Goal: Task Accomplishment & Management: Use online tool/utility

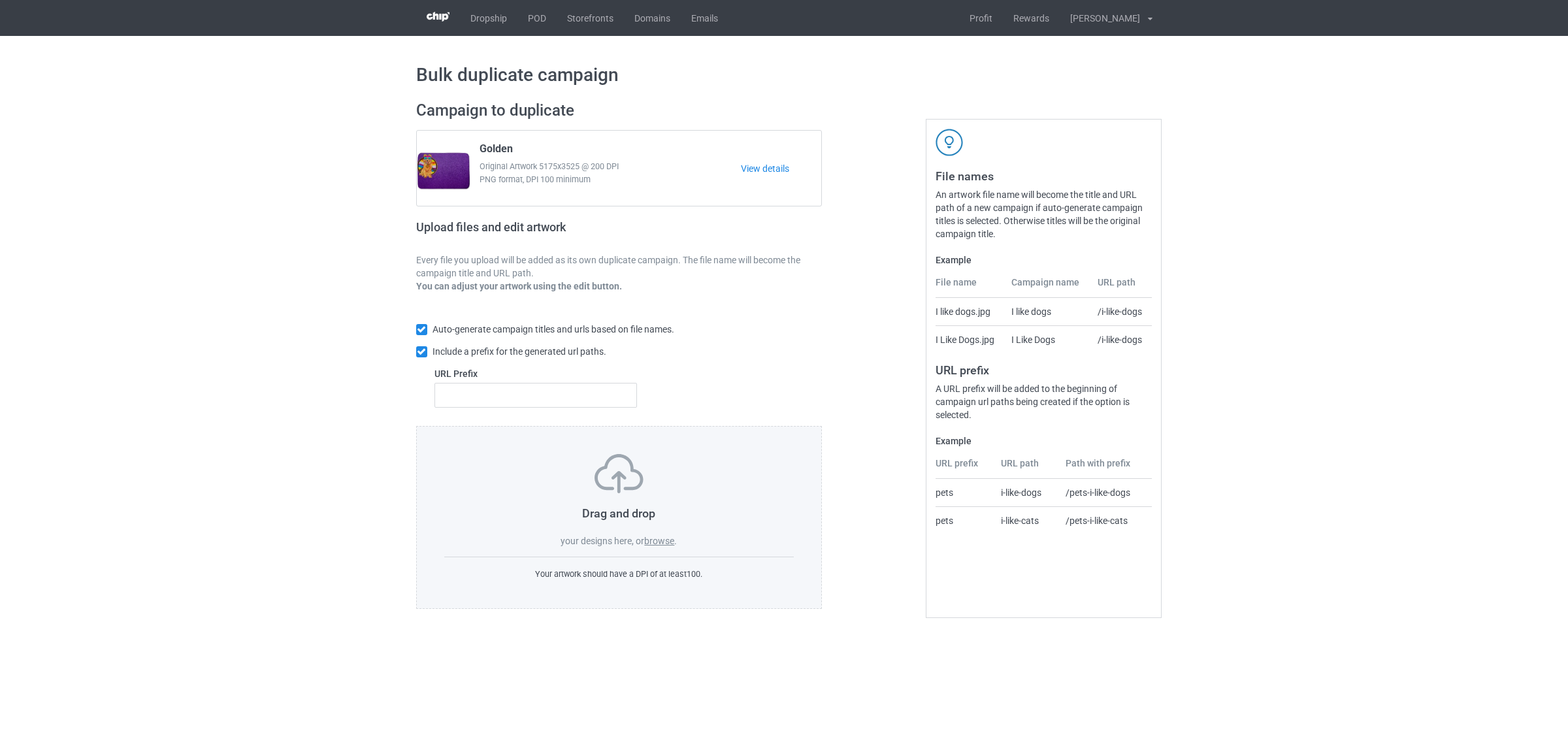
click at [657, 543] on label "browse" at bounding box center [658, 541] width 30 height 10
click at [0, 0] on input "browse" at bounding box center [0, 0] width 0 height 0
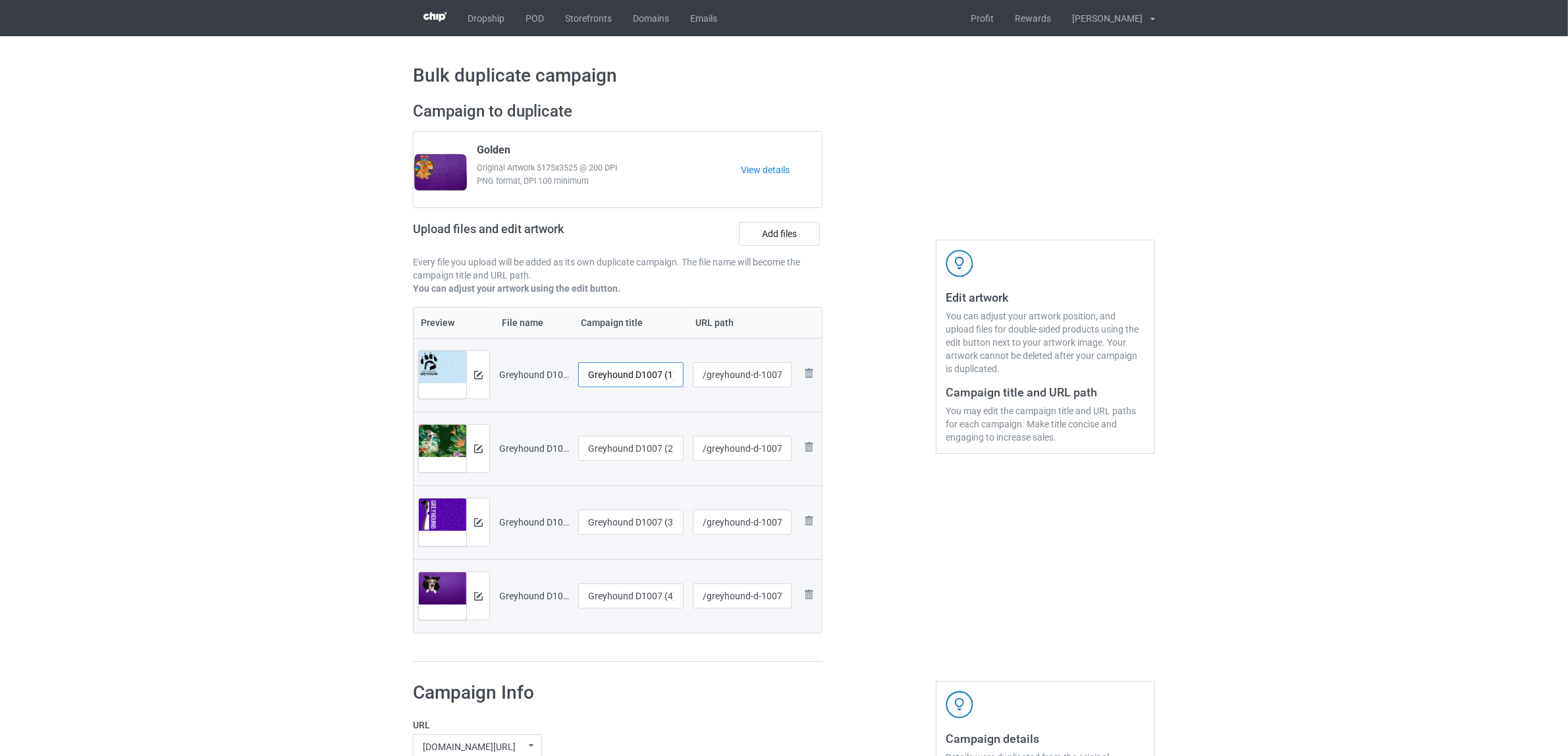
scroll to position [0, 17]
drag, startPoint x: 634, startPoint y: 370, endPoint x: 715, endPoint y: 374, distance: 81.1
click at [715, 374] on tr "Preview and edit artwork Greyhound D1007 (1).jpg Greyhound D1007 (1).jpg /greyh…" at bounding box center [618, 375] width 409 height 74
click at [611, 373] on input "Greyhound" at bounding box center [630, 375] width 105 height 25
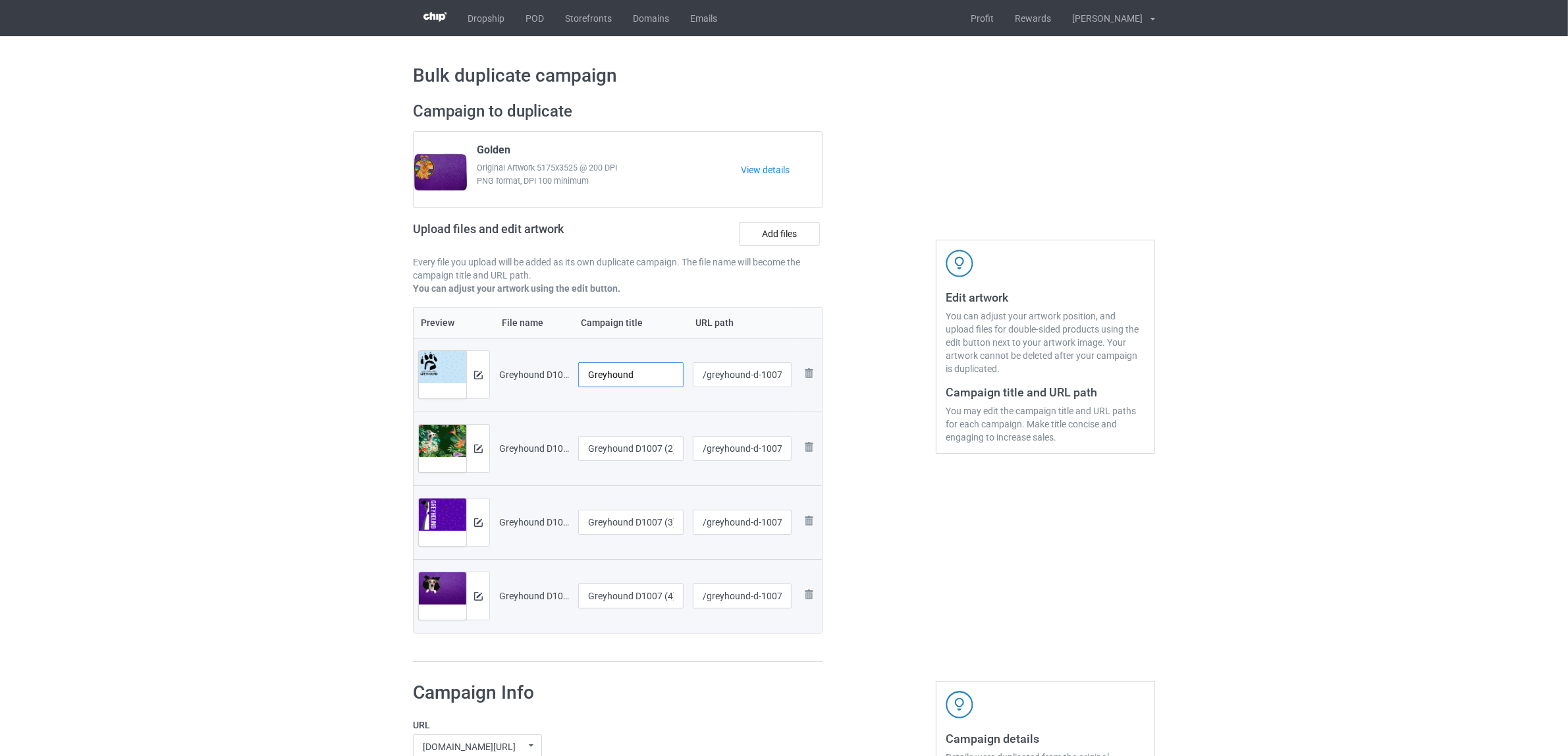
click at [611, 373] on input "Greyhound" at bounding box center [630, 375] width 105 height 25
type input "Greyhound"
click at [657, 453] on input "Greyhound D1007 (2).jpg" at bounding box center [630, 448] width 105 height 25
paste input "text"
type input "Greyhound"
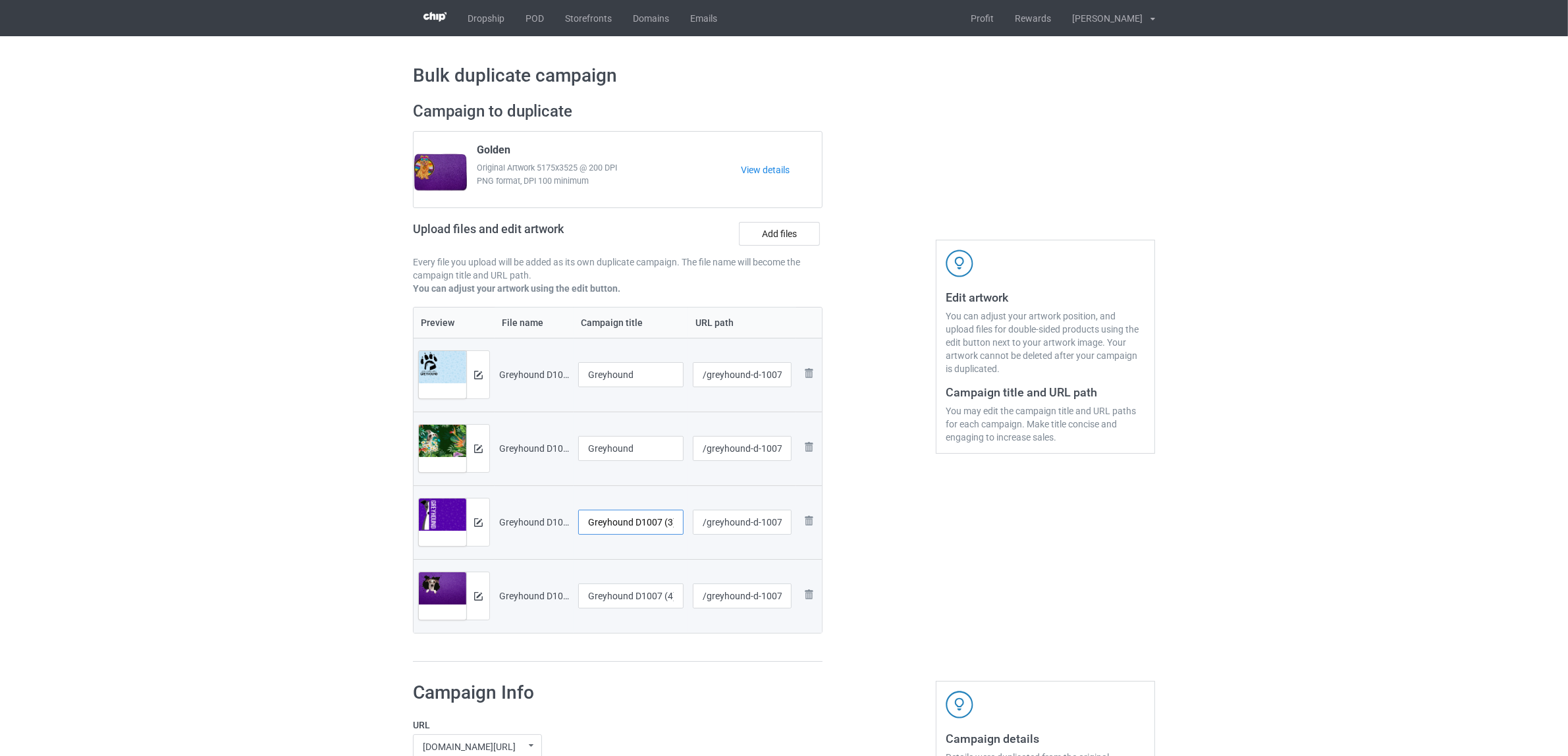
click at [649, 520] on input "Greyhound D1007 (3).jpg" at bounding box center [630, 522] width 105 height 25
paste input "text"
type input "Greyhound"
click at [593, 583] on td "Greyhound D1007 (4).jpg" at bounding box center [631, 596] width 114 height 74
click at [609, 597] on input "Greyhound D1007 (4).jpg" at bounding box center [630, 596] width 105 height 25
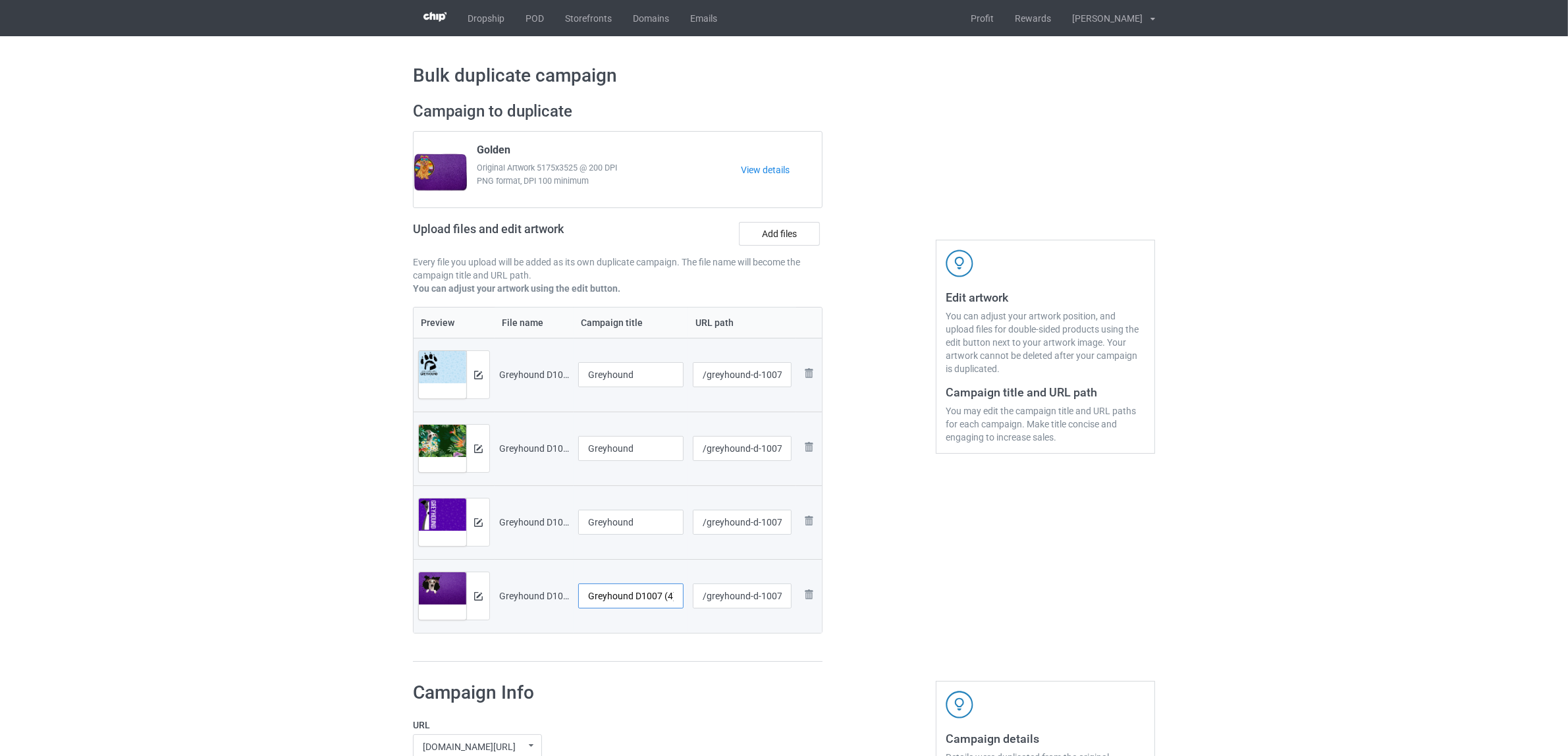
paste input "text"
type input "Greyhound"
click at [630, 649] on div "Preview File name Campaign title URL path Preview and edit artwork Greyhound D1…" at bounding box center [618, 485] width 410 height 356
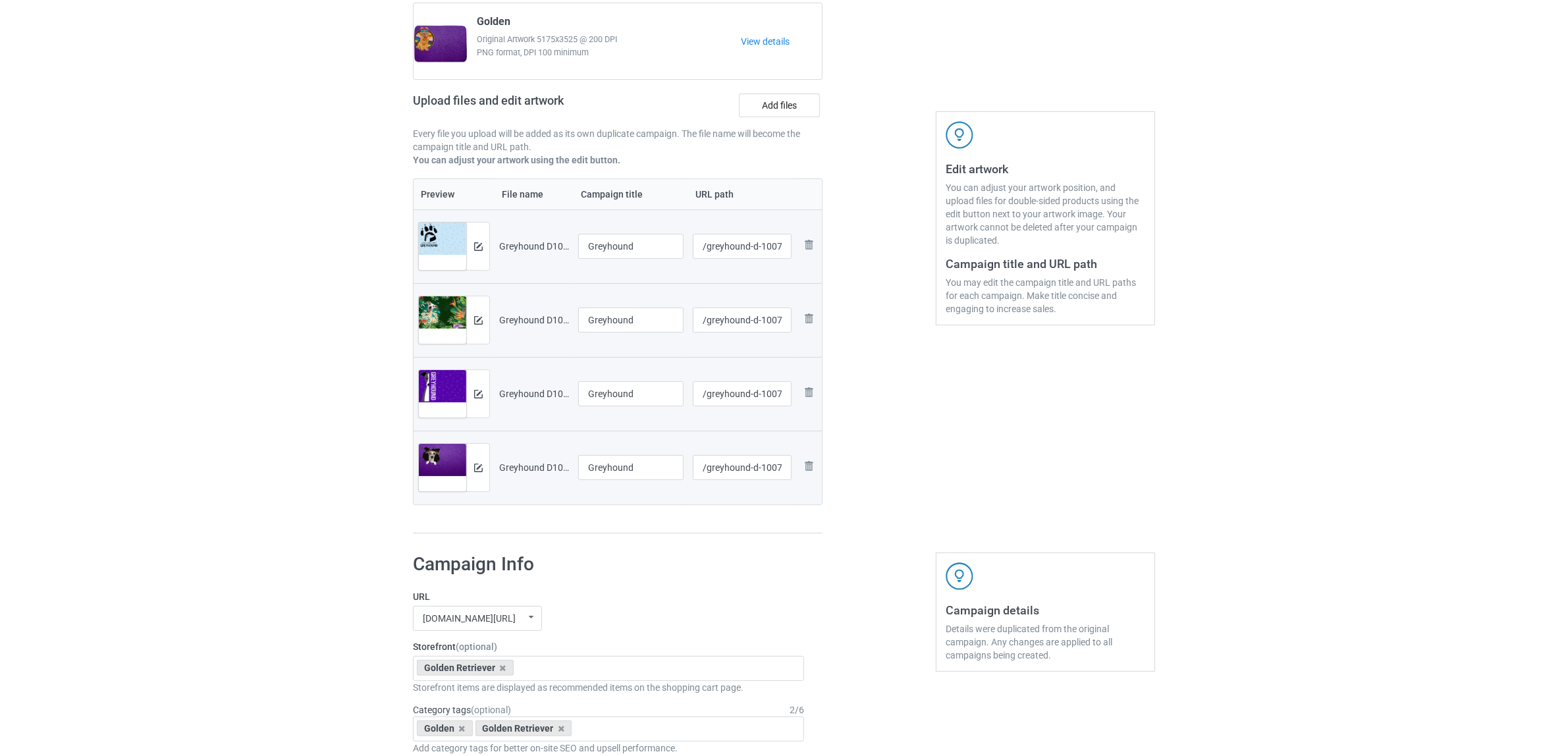
scroll to position [329, 0]
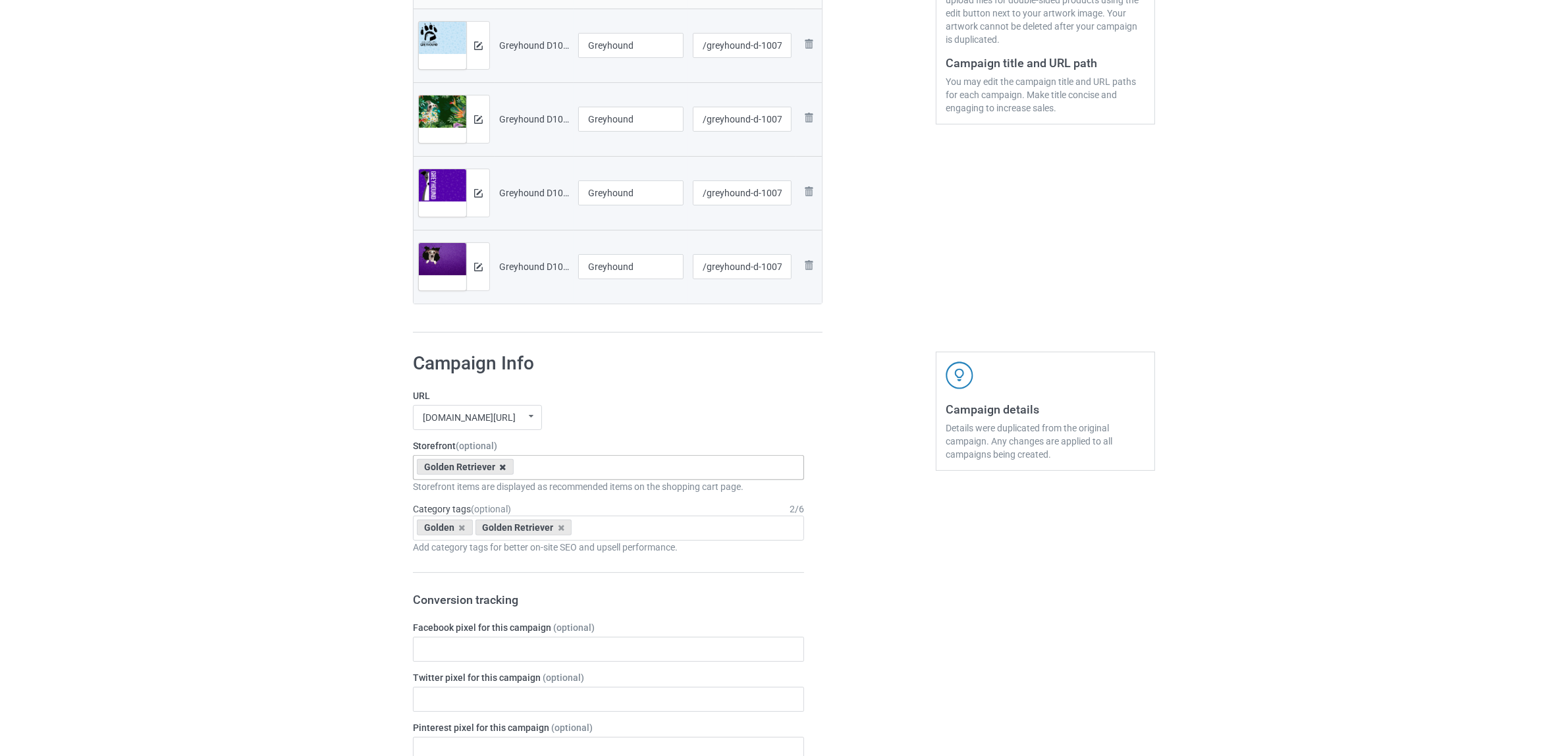
click at [503, 467] on icon at bounding box center [503, 467] width 6 height 8
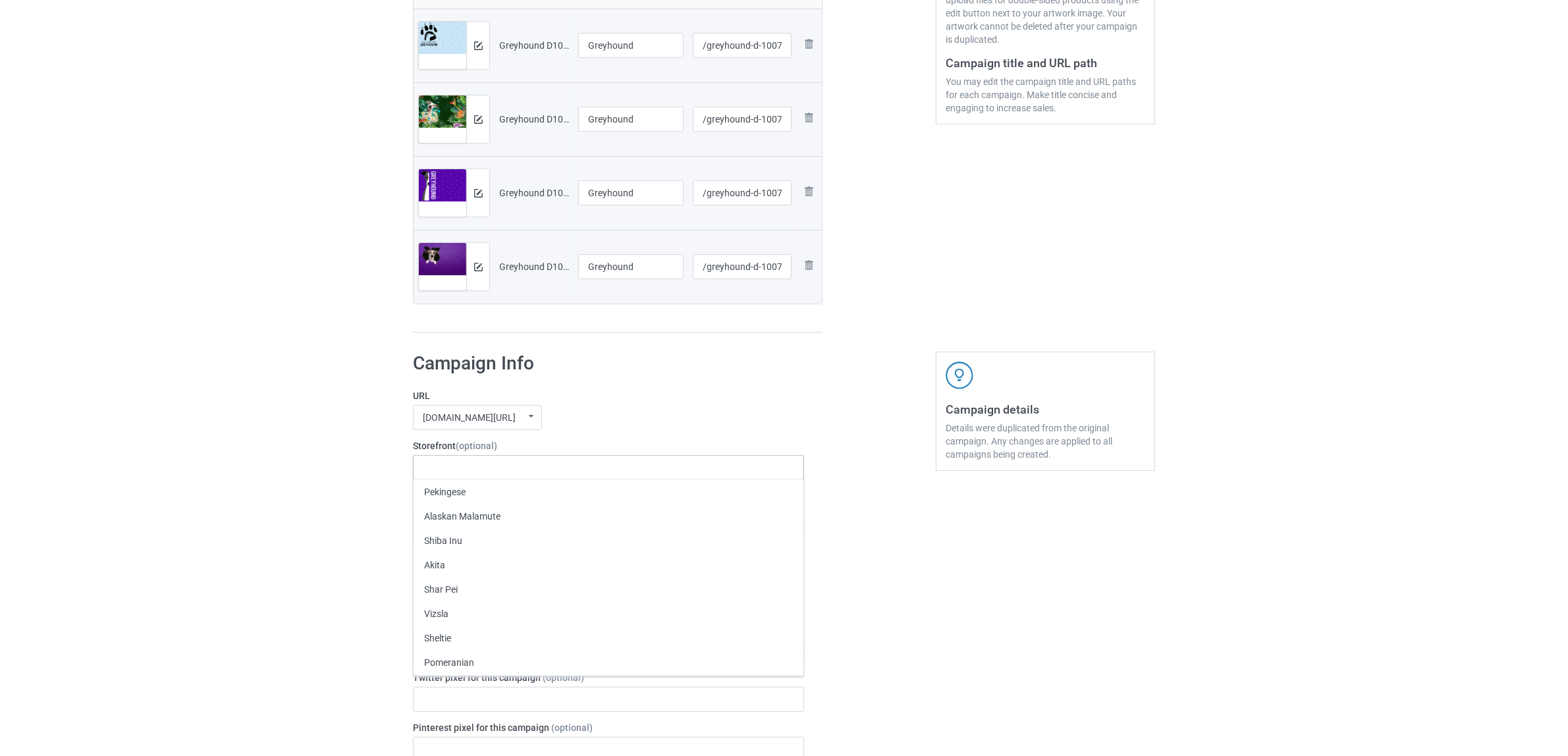
paste input "Greyhound"
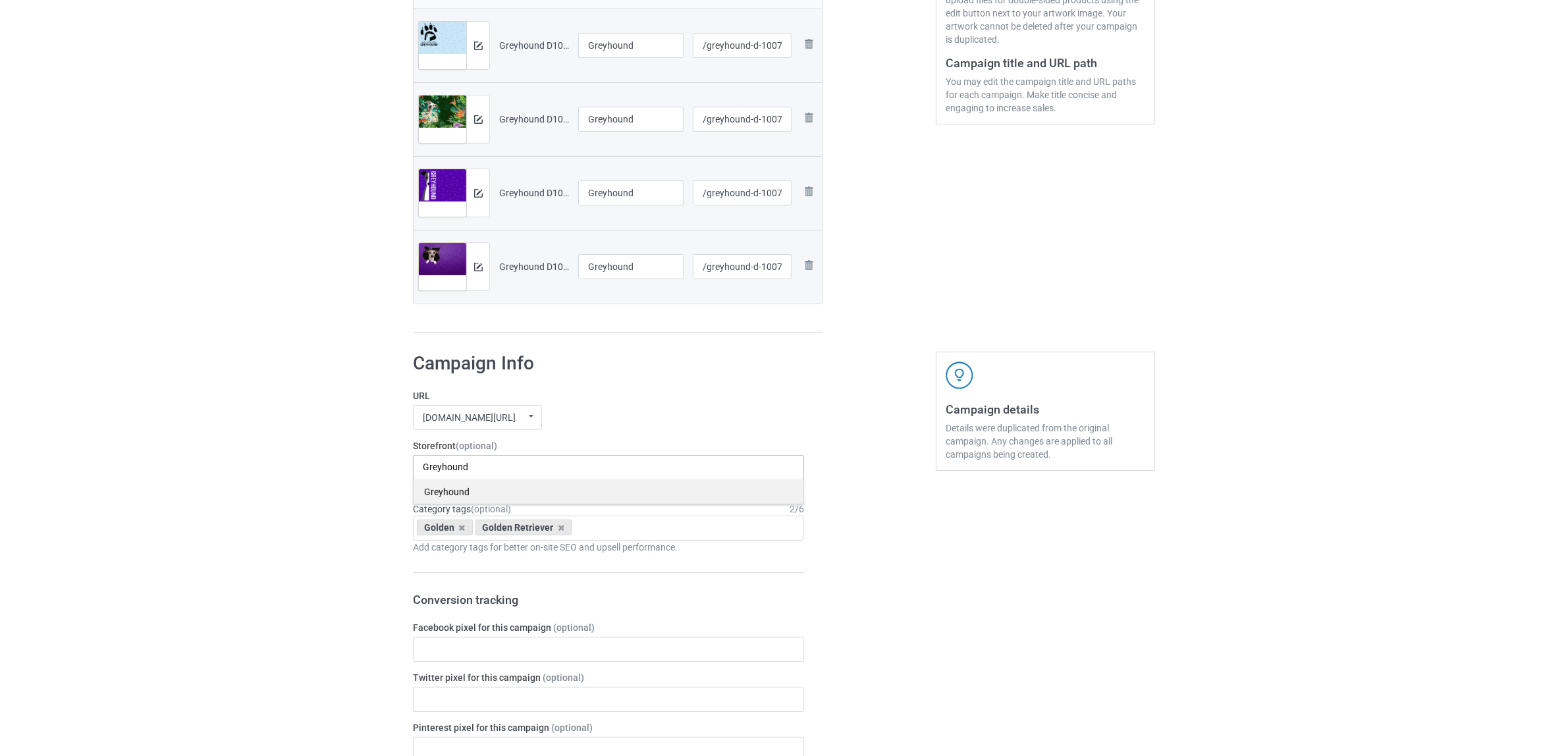
type input "Greyhound"
click at [452, 493] on div "Greyhound" at bounding box center [608, 492] width 390 height 24
click at [463, 527] on icon at bounding box center [462, 528] width 6 height 8
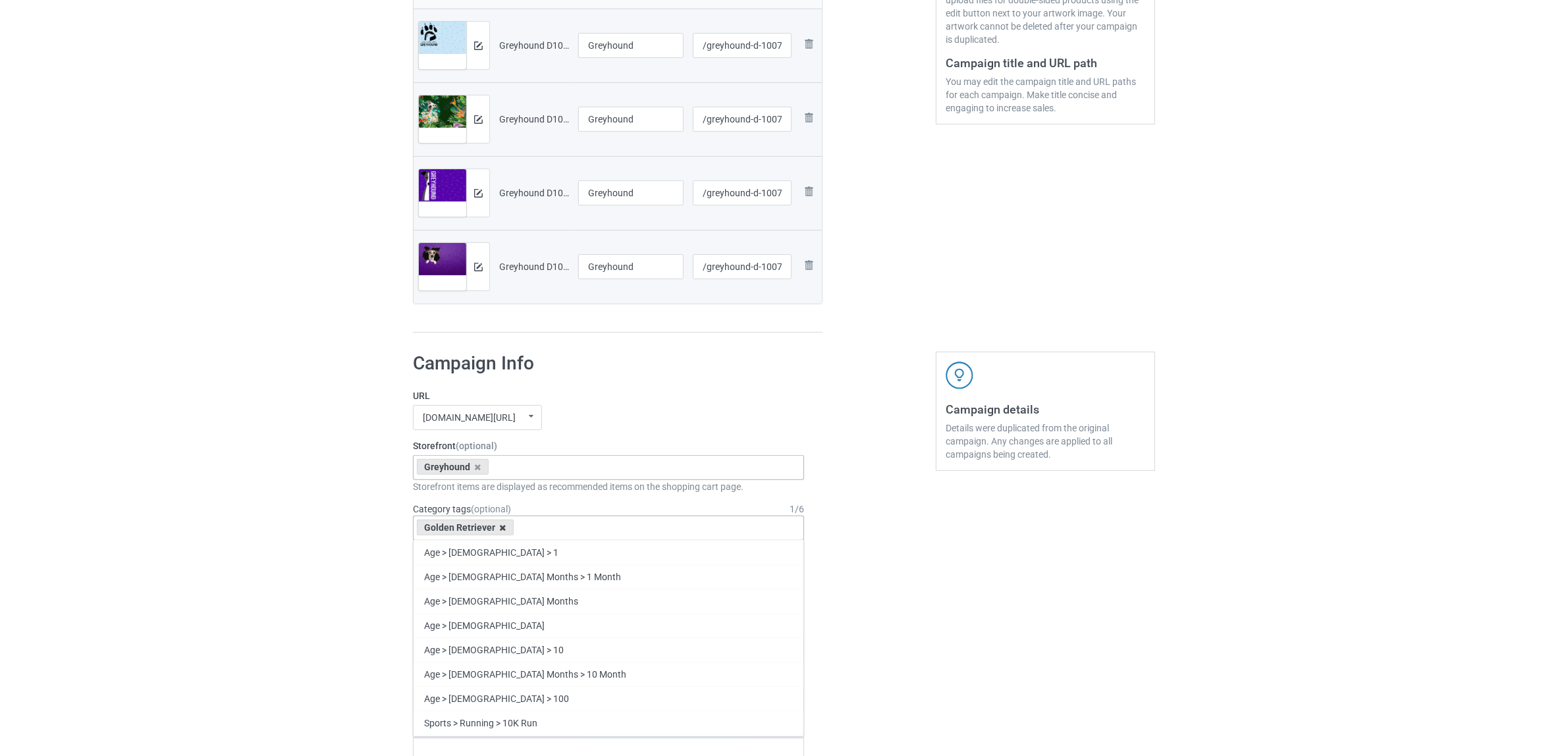
click at [502, 532] on icon at bounding box center [503, 528] width 6 height 8
paste input "Greyhound"
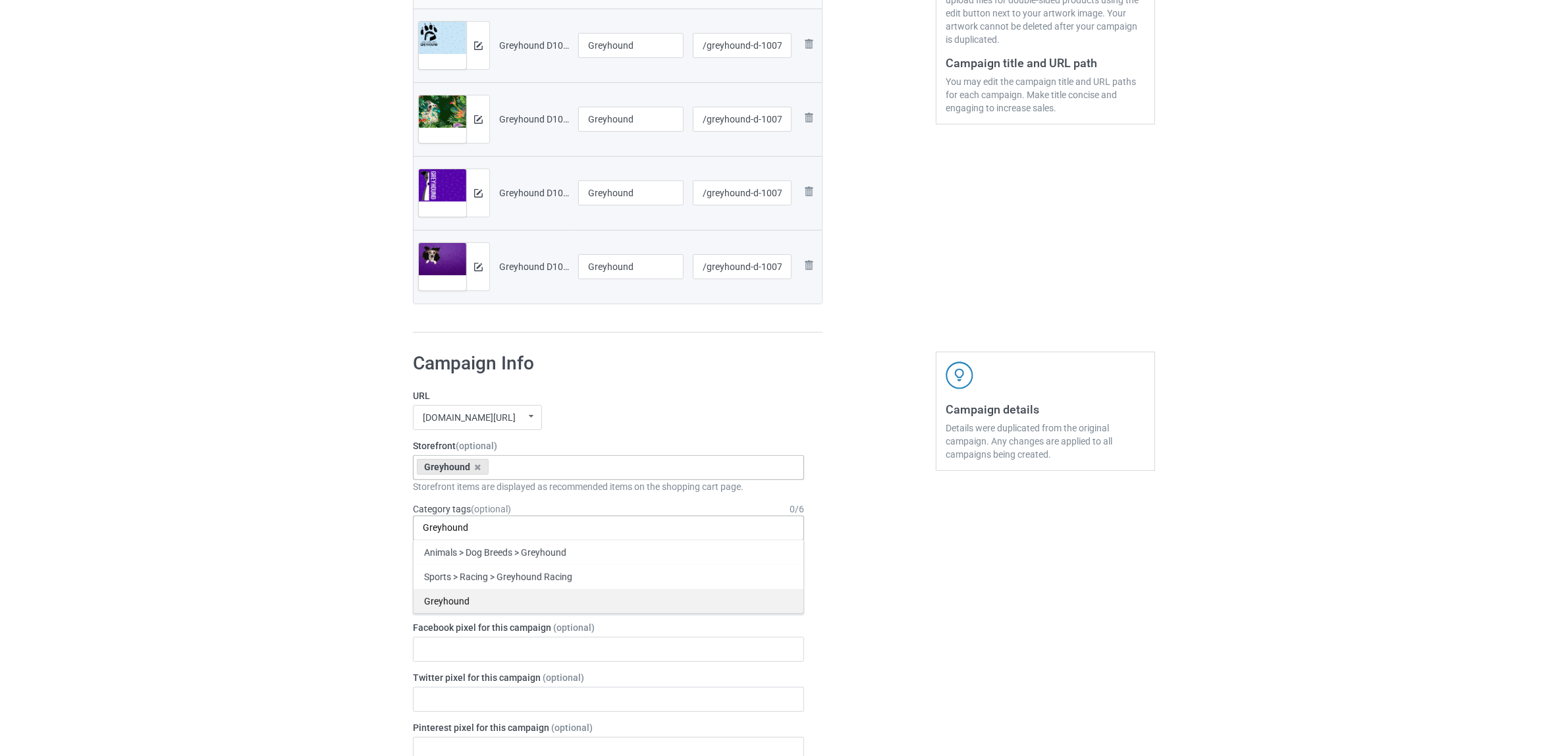
type input "Greyhound"
click at [445, 594] on div "Greyhound" at bounding box center [608, 600] width 390 height 24
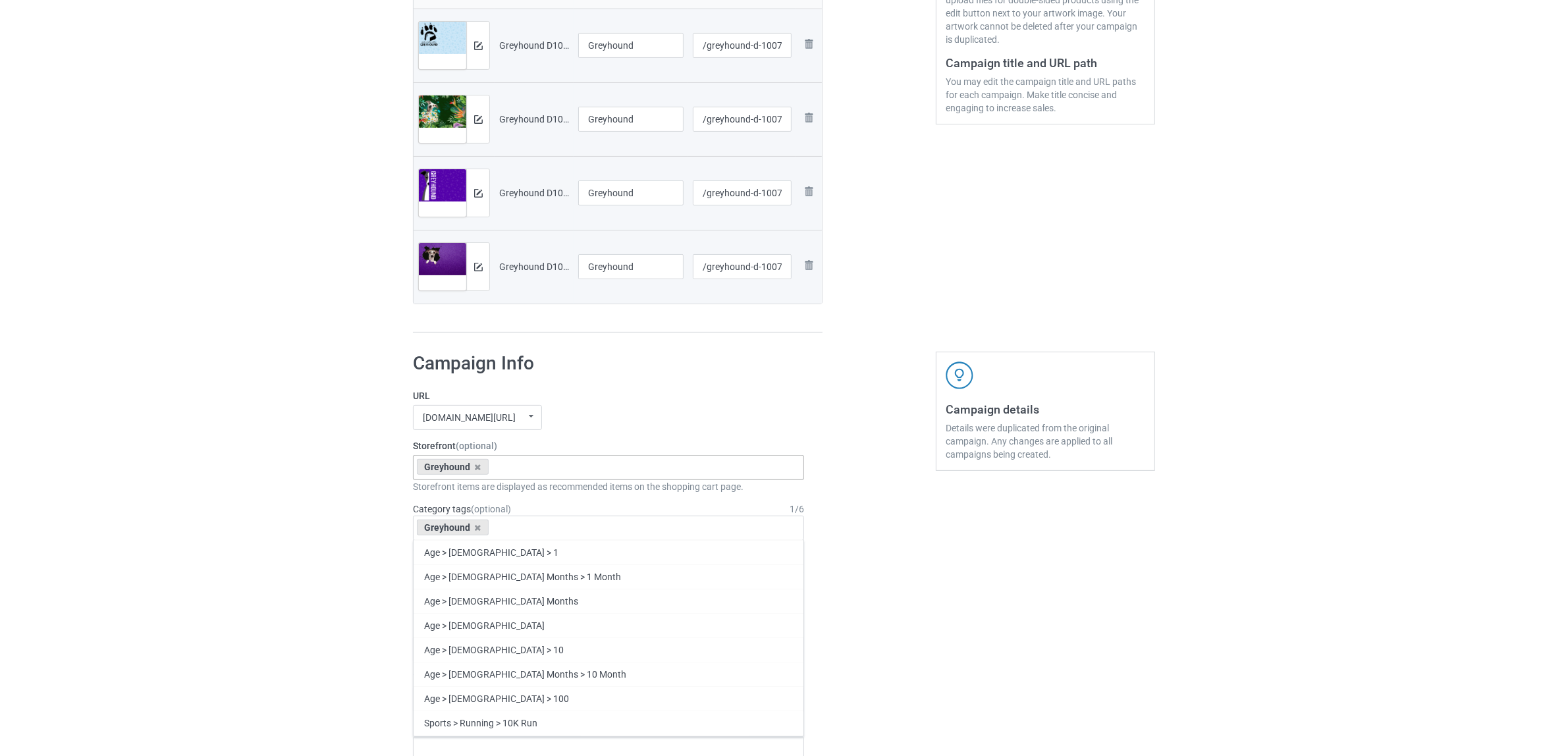
click at [323, 540] on div "Bulk duplicate campaign Campaign to duplicate Golden Original Artwork 5175x3525…" at bounding box center [784, 638] width 1568 height 1862
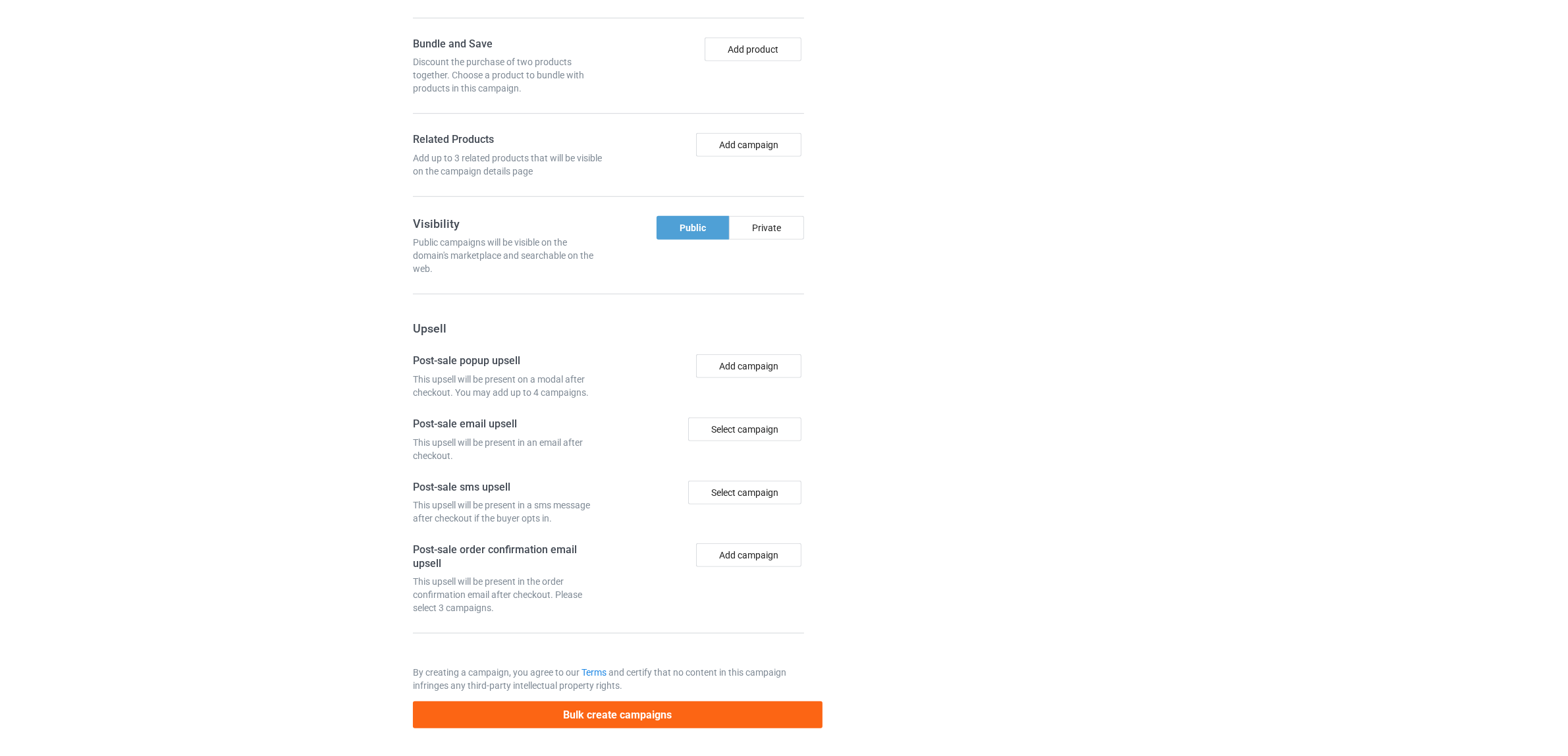
scroll to position [1147, 0]
click at [578, 713] on button "Bulk create campaigns" at bounding box center [618, 715] width 410 height 27
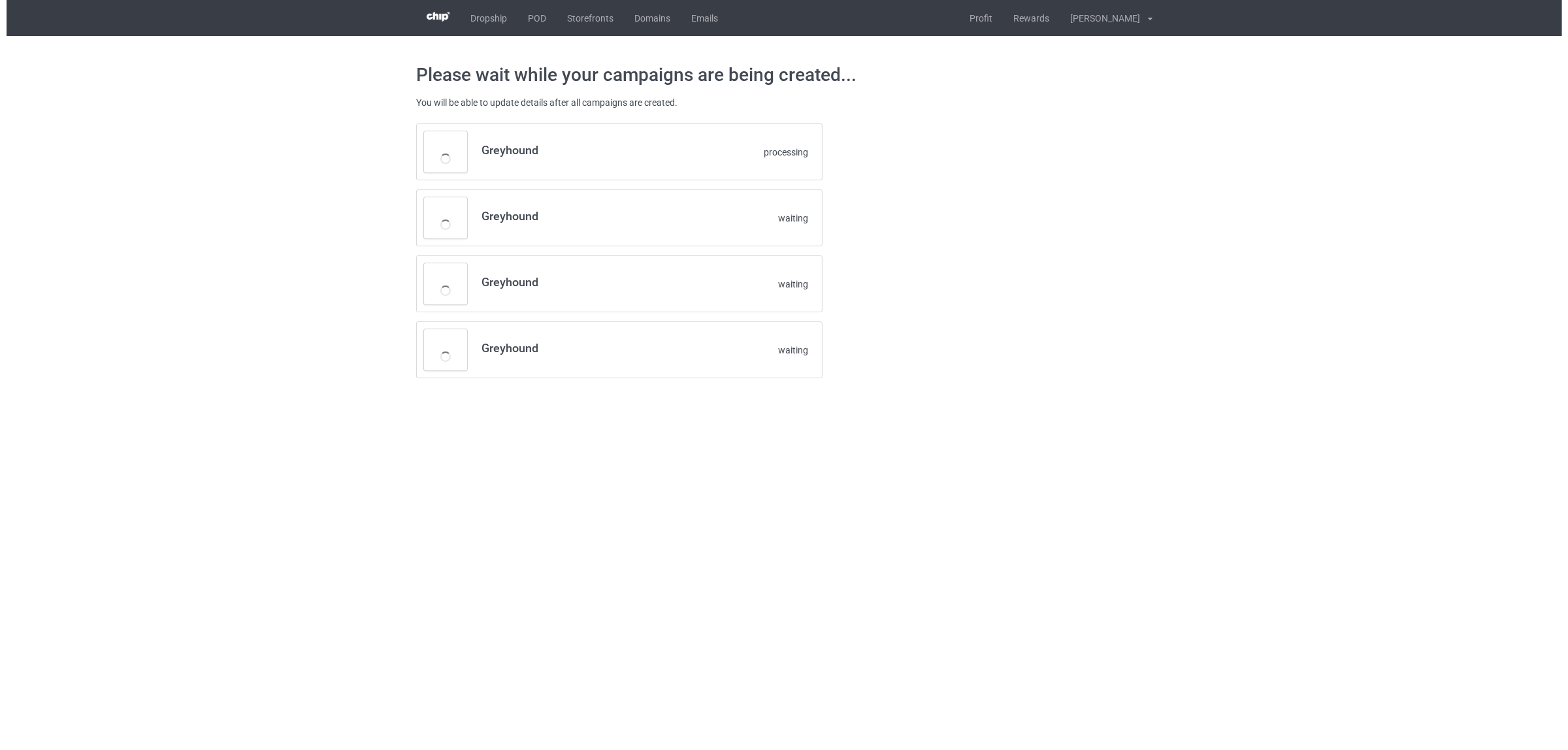
scroll to position [0, 0]
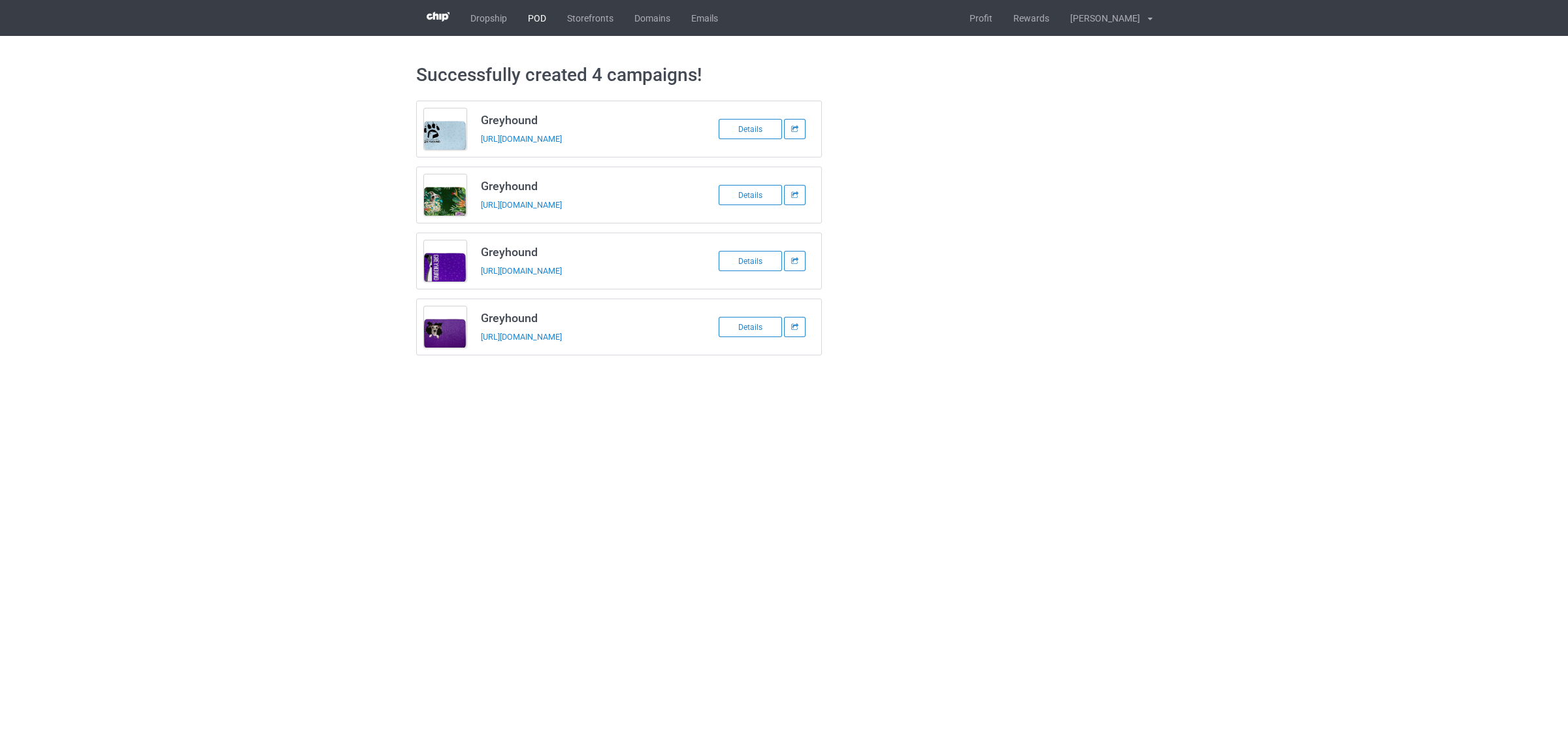
click at [542, 15] on link "POD" at bounding box center [537, 18] width 39 height 36
